Goal: Task Accomplishment & Management: Use online tool/utility

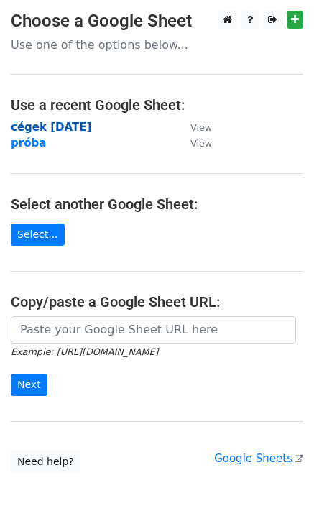
click at [53, 123] on strong "cégek [DATE]" at bounding box center [51, 127] width 81 height 13
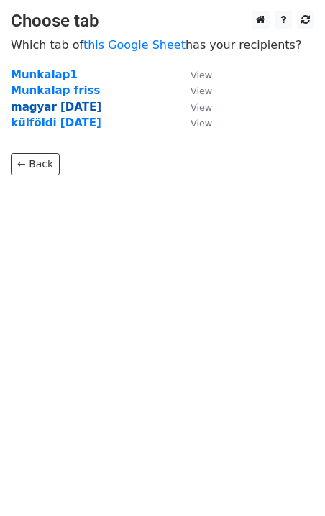
click at [63, 106] on strong "magyar aug 27" at bounding box center [56, 107] width 91 height 13
